Goal: Task Accomplishment & Management: Use online tool/utility

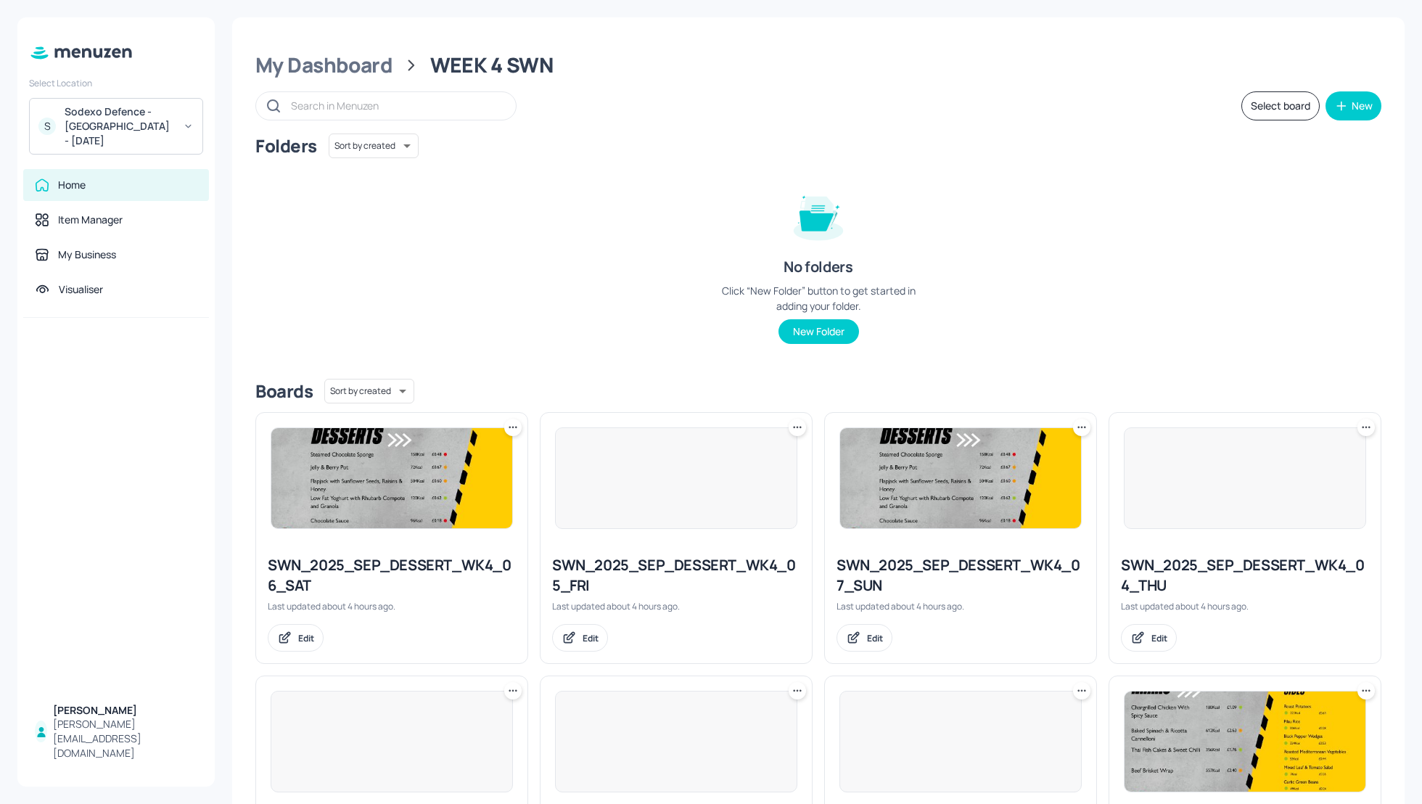
click at [570, 218] on div "Folders Sort by created id ​ No folders Click “New Folder” button to get starte…" at bounding box center [818, 251] width 1126 height 234
click at [1273, 112] on button "Select board" at bounding box center [1281, 105] width 78 height 29
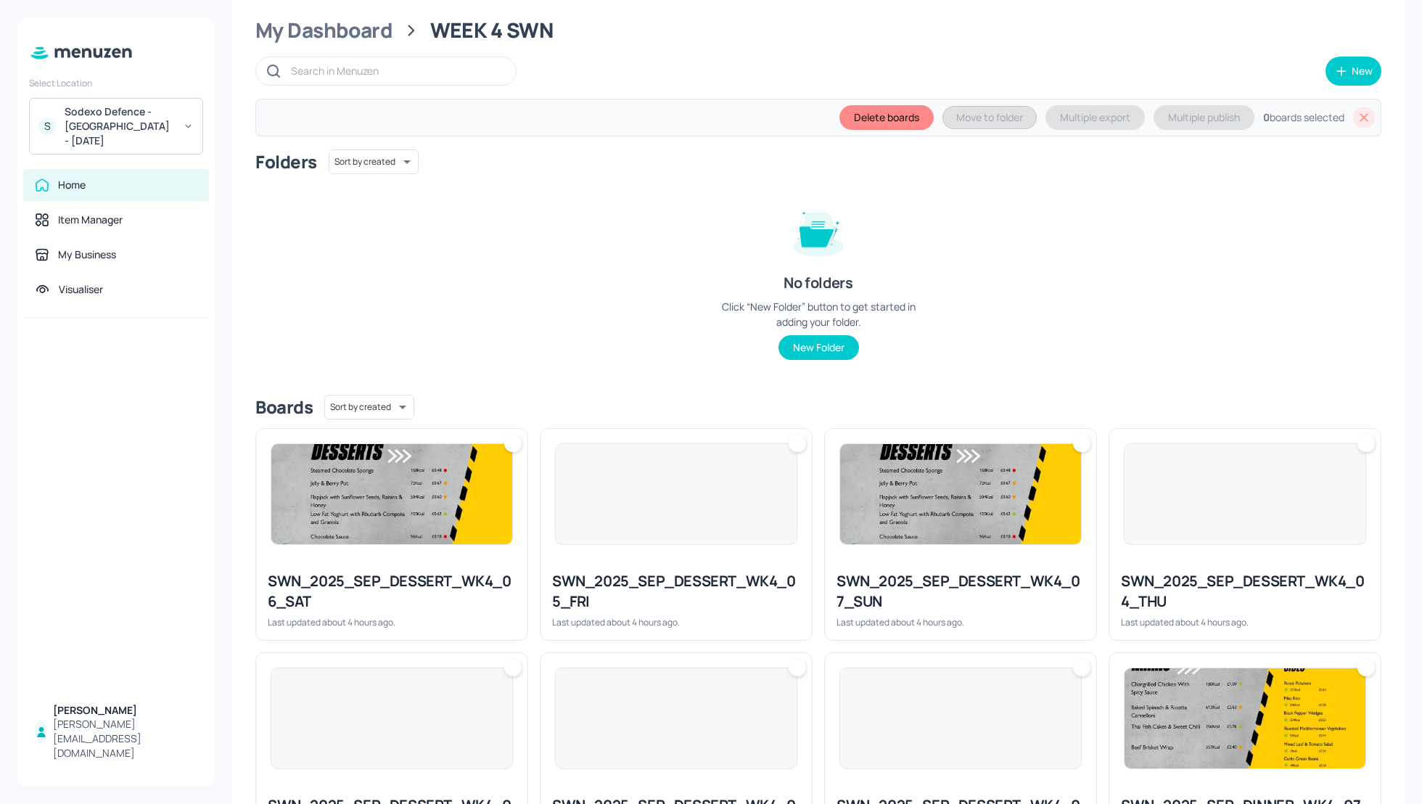
click at [1371, 329] on div "Folders Sort by created id ​ No folders Click “New Folder” button to get starte…" at bounding box center [818, 266] width 1126 height 234
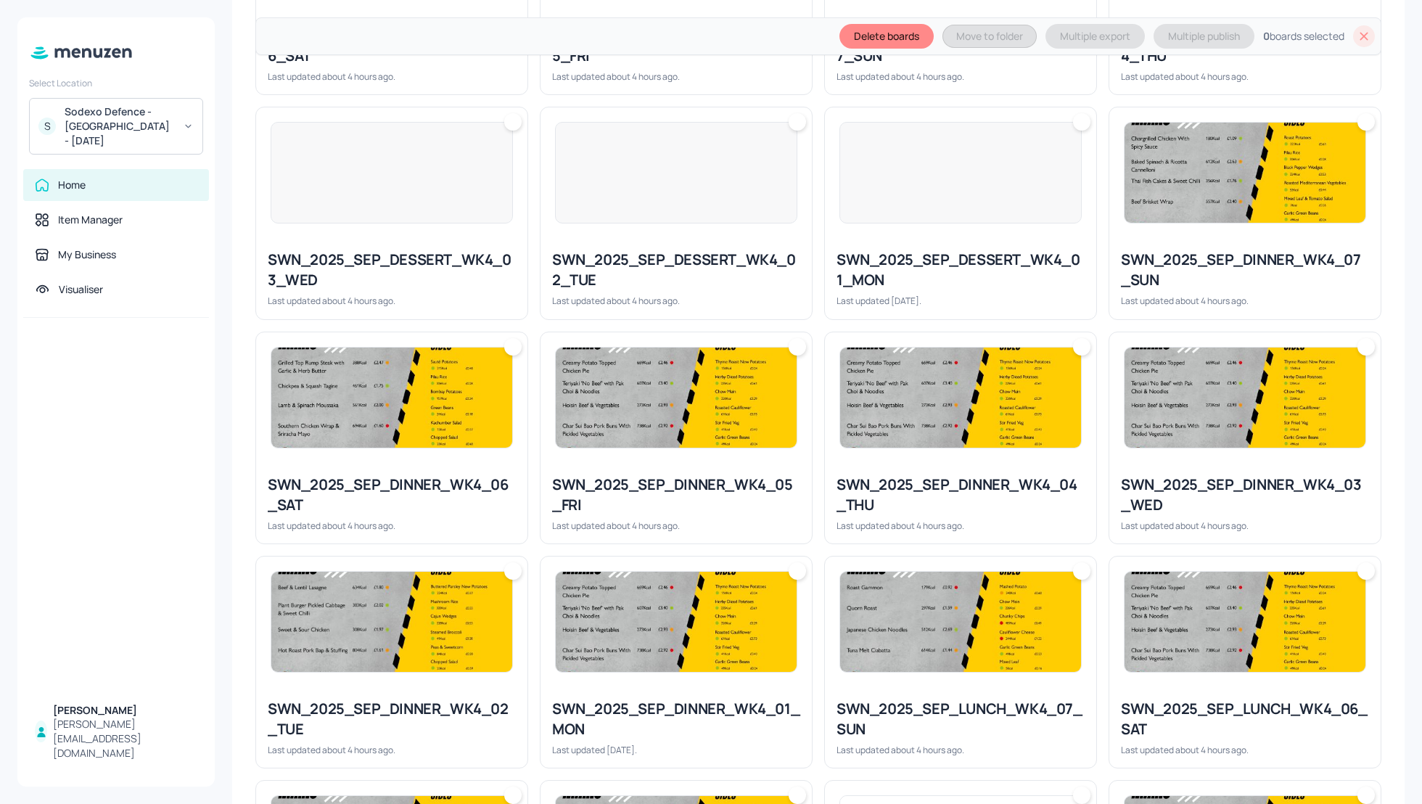
click at [684, 252] on div "SWN_2025_SEP_DESSERT_WK4_02_TUE" at bounding box center [676, 270] width 248 height 41
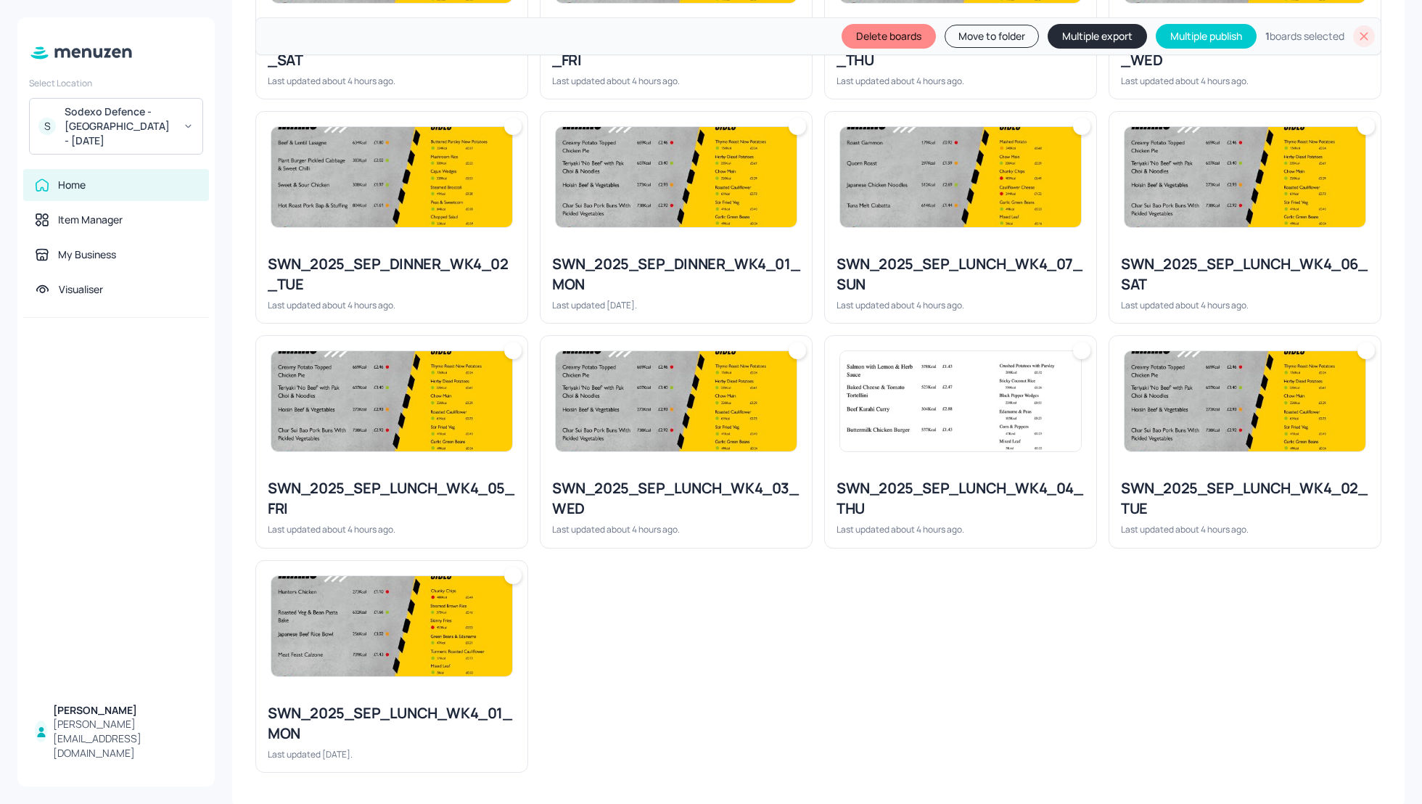
click at [1207, 514] on div "SWN_2025_SEP_LUNCH_WK4_02_TUE" at bounding box center [1245, 498] width 248 height 41
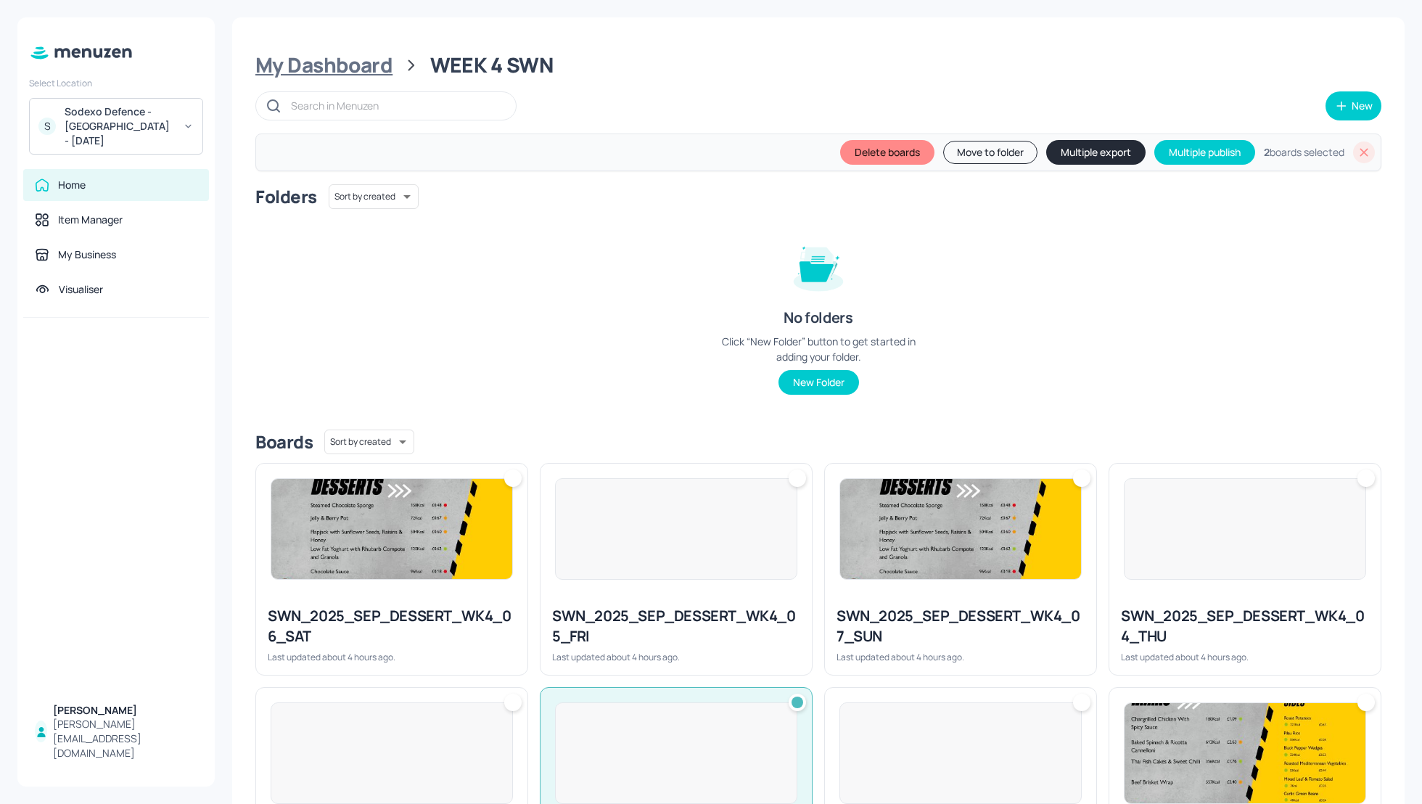
click at [328, 67] on div "My Dashboard" at bounding box center [323, 65] width 137 height 26
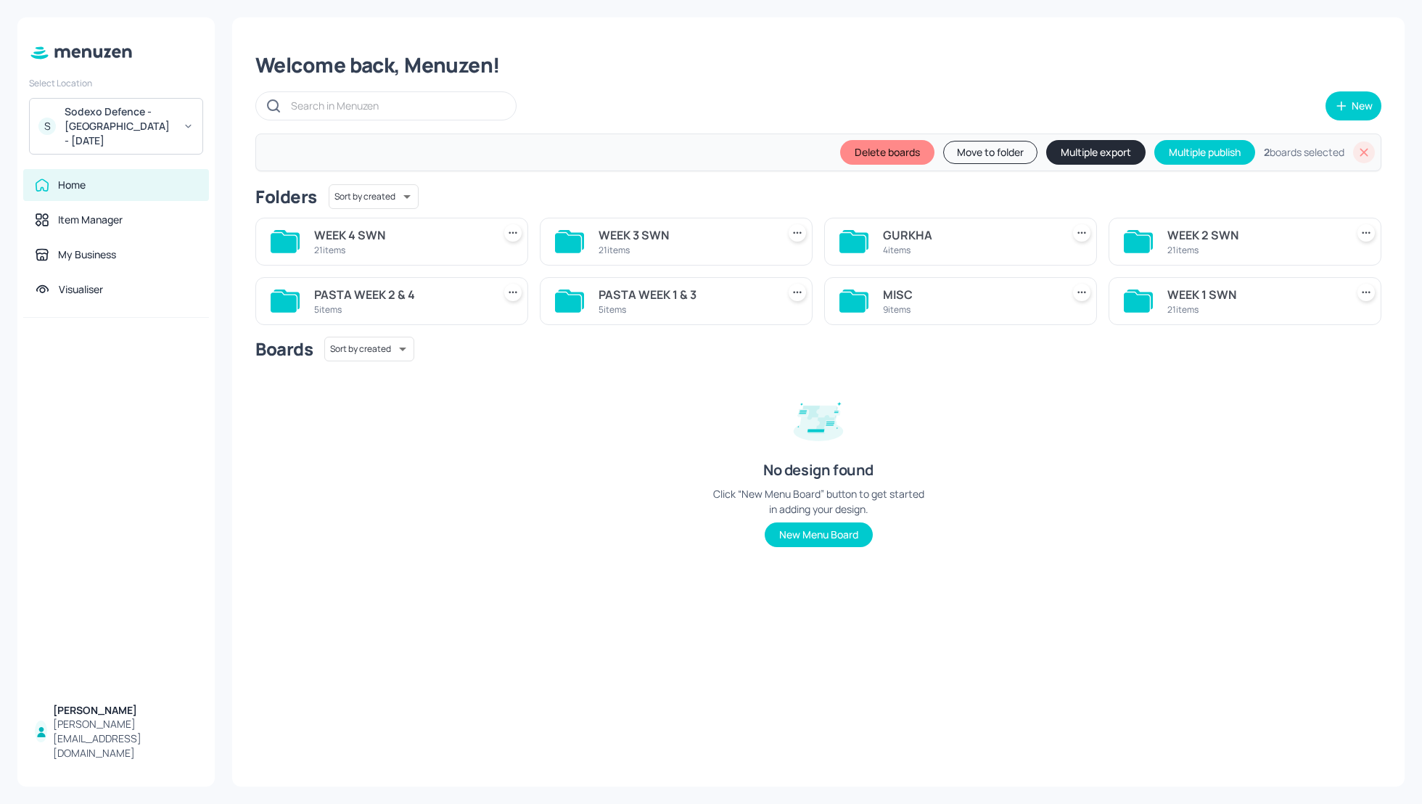
click at [391, 291] on div "PASTA WEEK 2 & 4" at bounding box center [400, 294] width 173 height 17
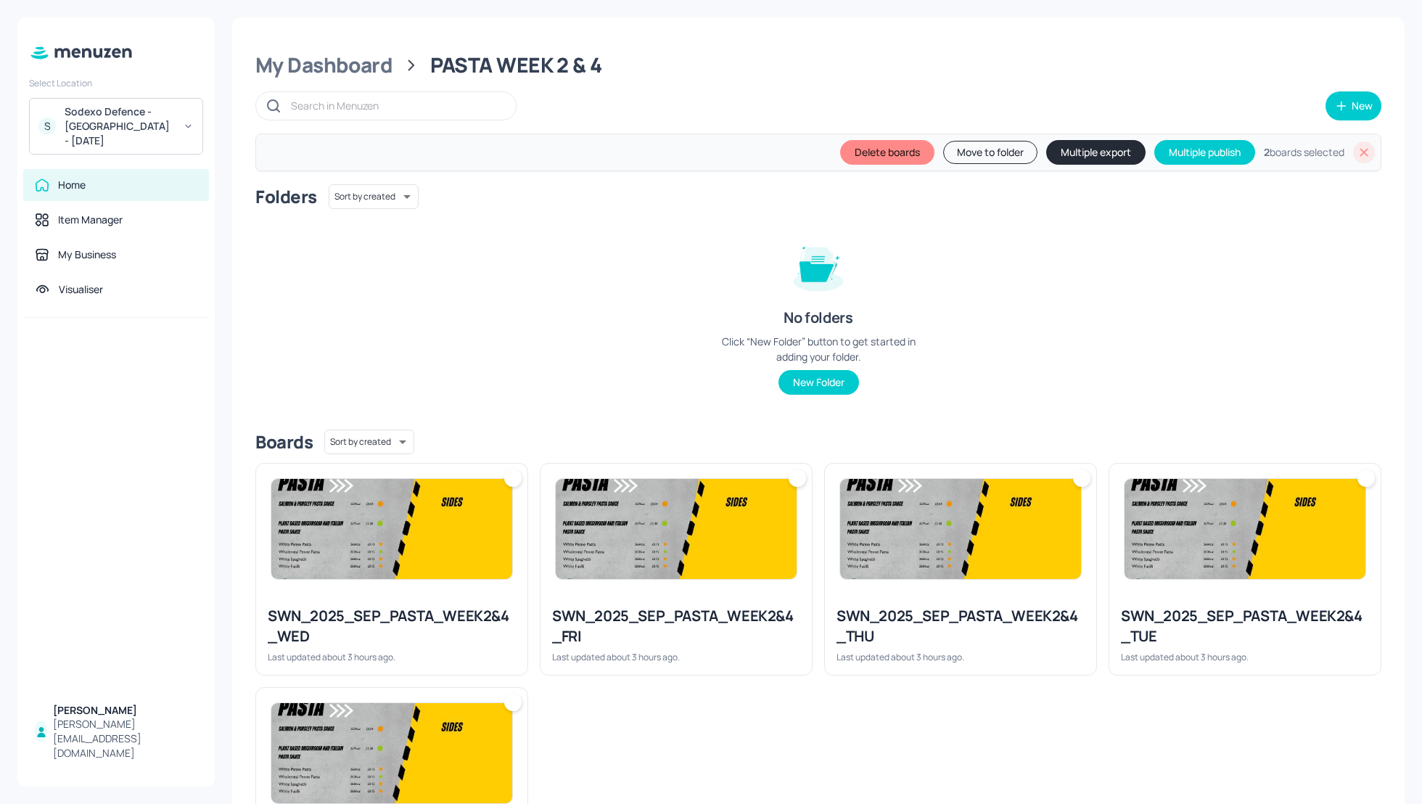
click at [1107, 386] on div "Folders Sort by created id ​ No folders Click “New Folder” button to get starte…" at bounding box center [818, 301] width 1126 height 234
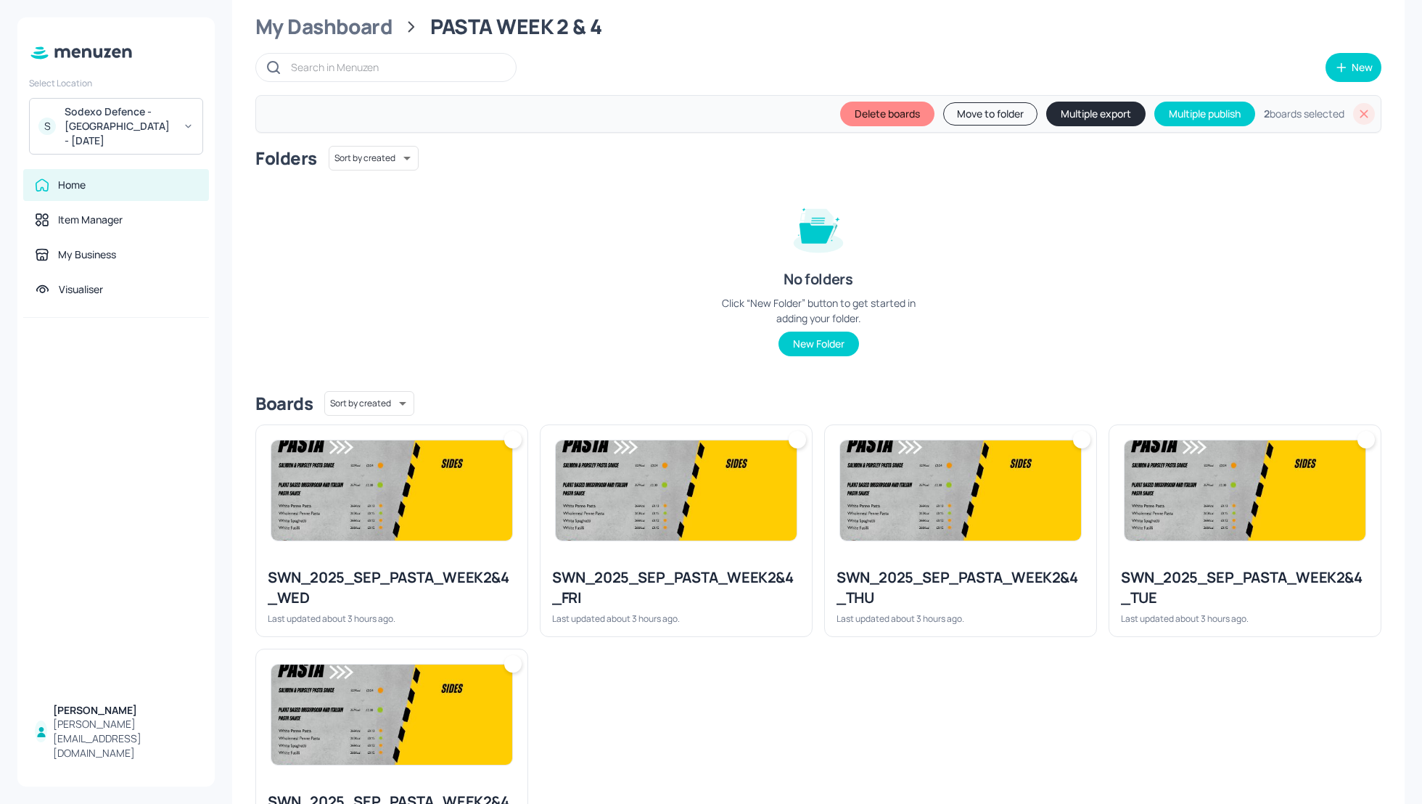
scroll to position [77, 0]
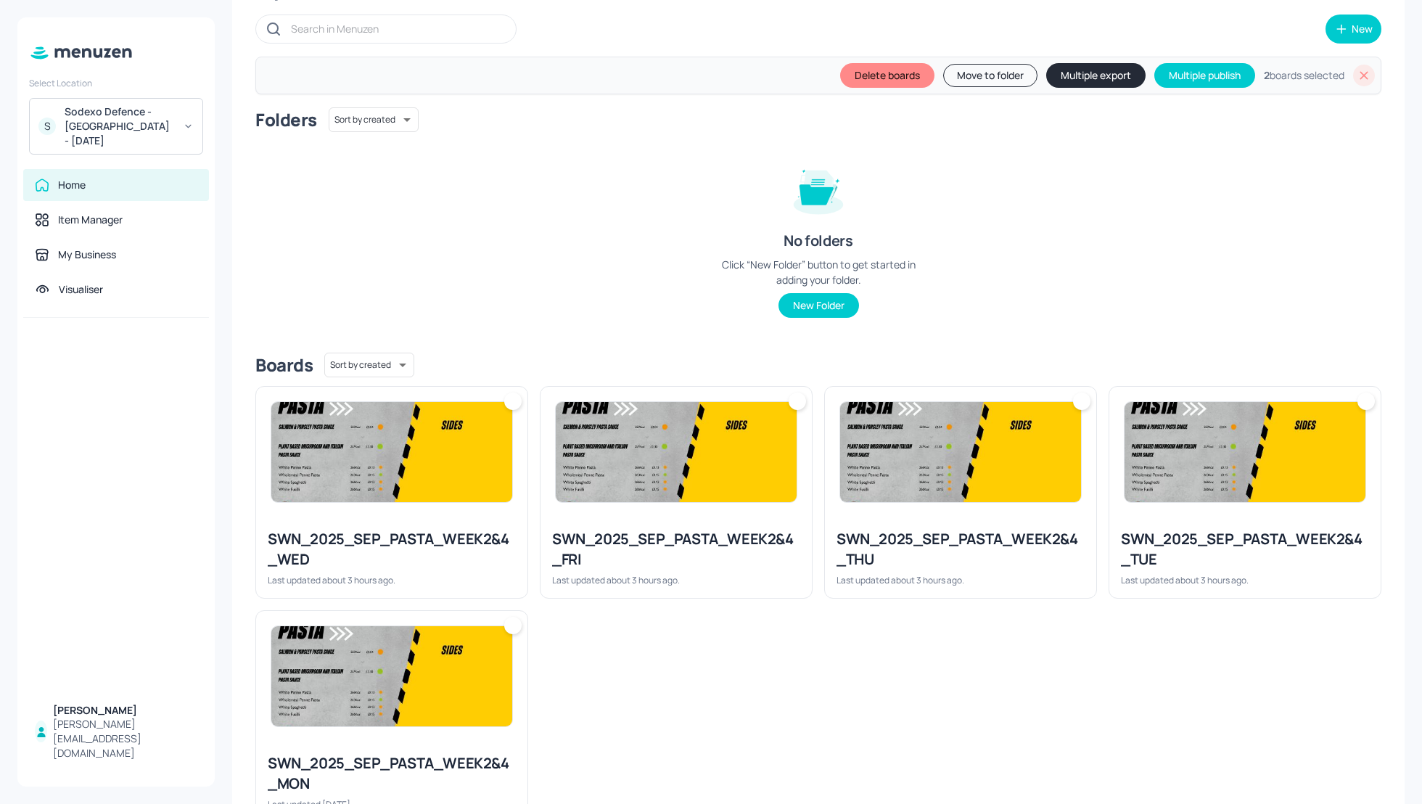
click at [1188, 543] on div "SWN_2025_SEP_PASTA_WEEK2&4_TUE" at bounding box center [1245, 549] width 248 height 41
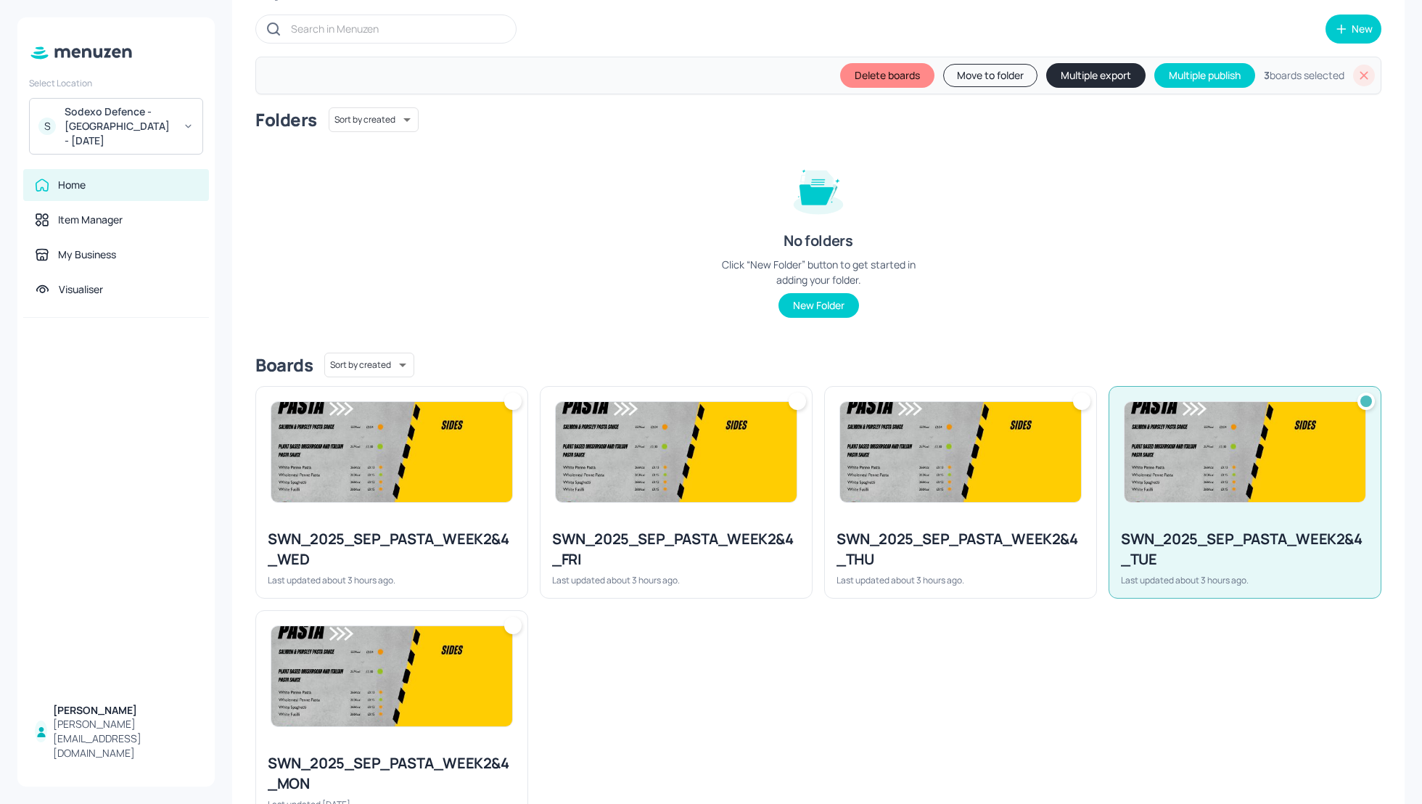
click at [1080, 72] on button "Multiple export" at bounding box center [1095, 75] width 99 height 25
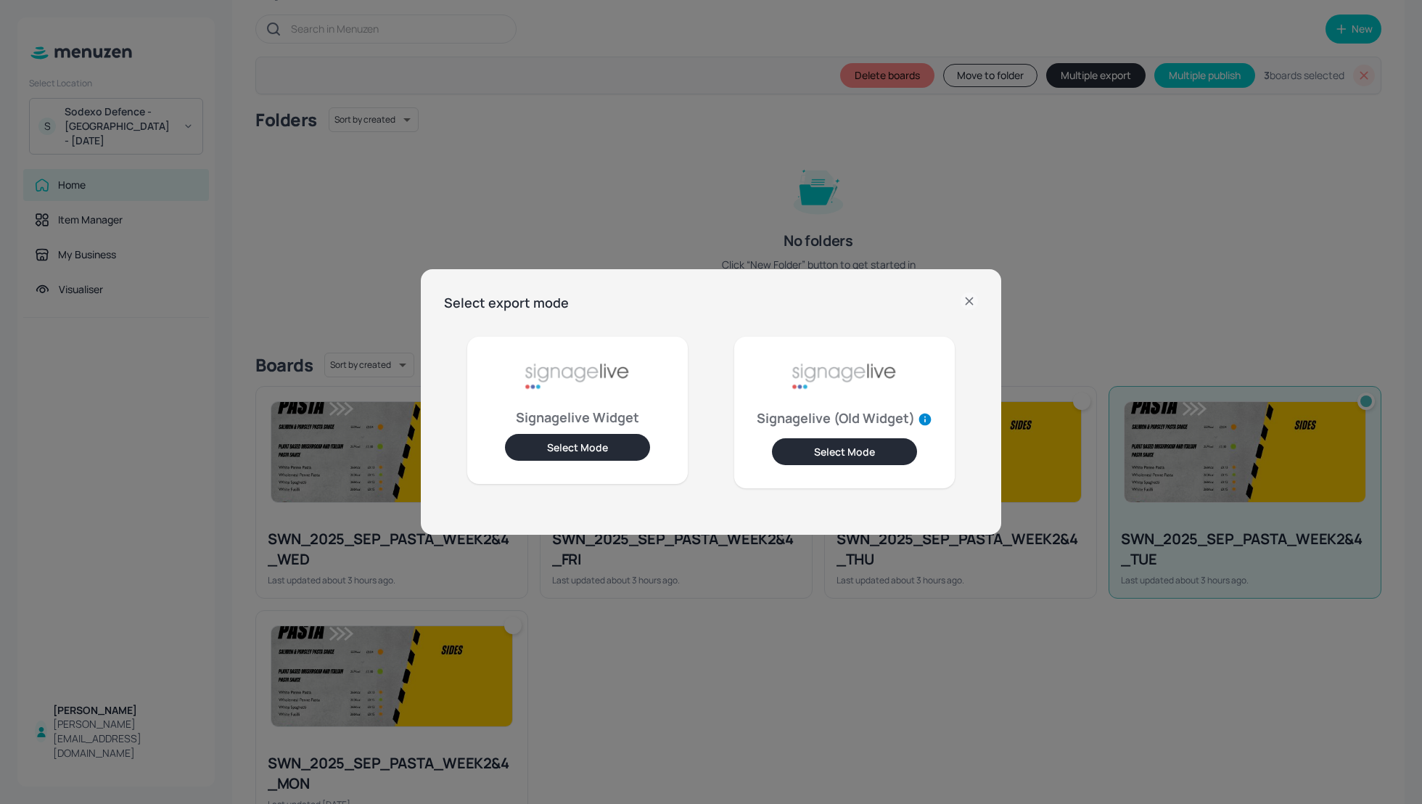
click at [639, 445] on button "Select Mode" at bounding box center [577, 447] width 145 height 27
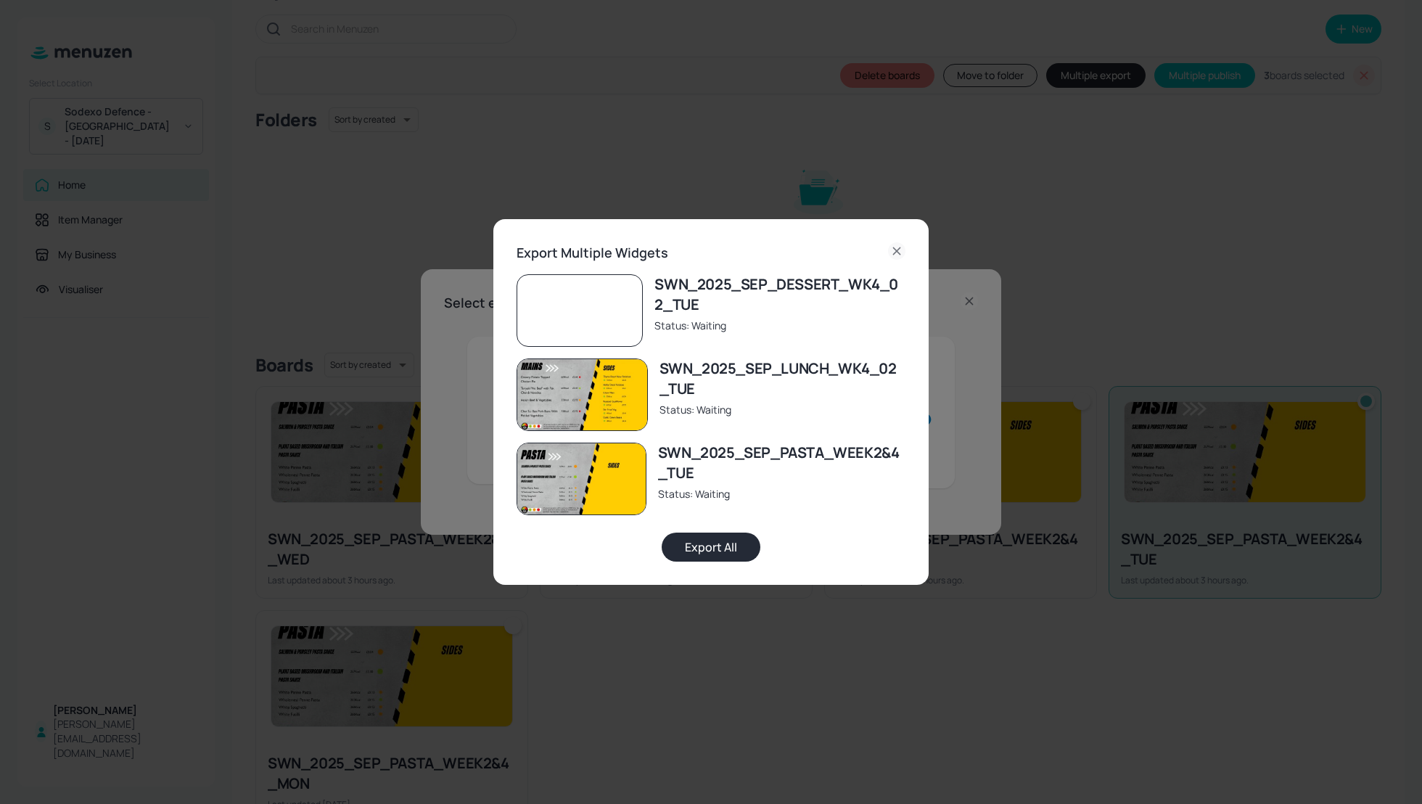
click at [726, 555] on button "Export All" at bounding box center [711, 547] width 99 height 29
